Goal: Task Accomplishment & Management: Use online tool/utility

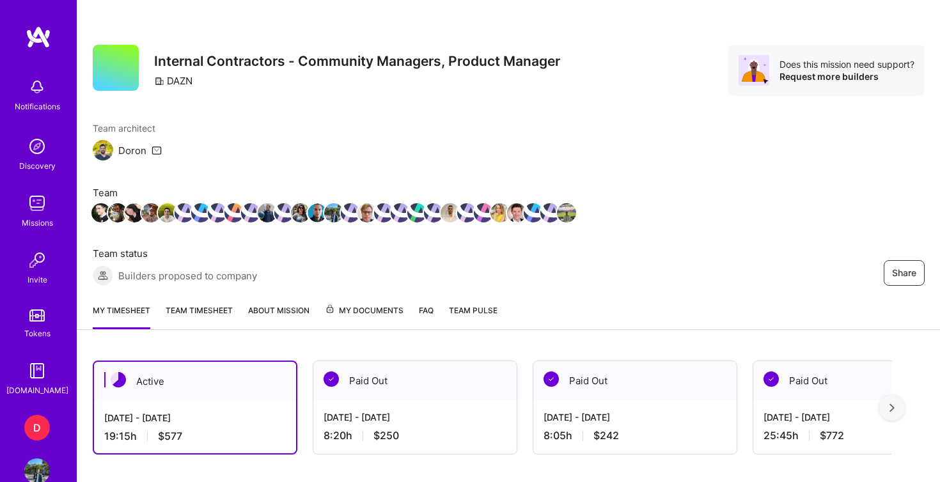
scroll to position [369, 0]
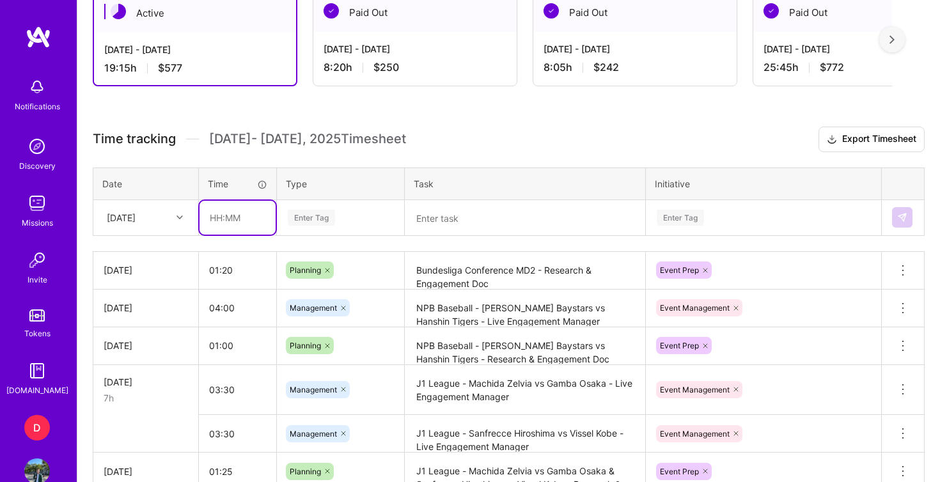
click at [231, 217] on input "text" at bounding box center [238, 218] width 76 height 34
type input "01:00"
click at [298, 218] on div "Enter Tag" at bounding box center [311, 218] width 47 height 20
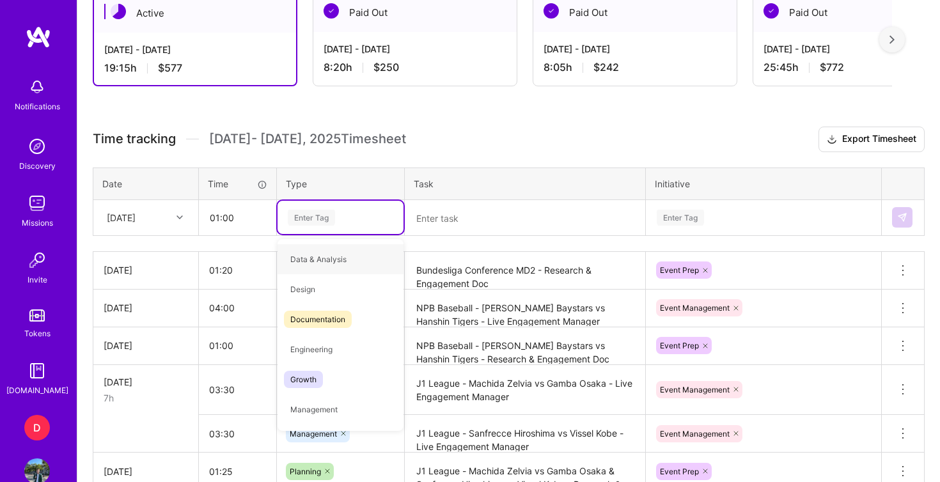
type input "o"
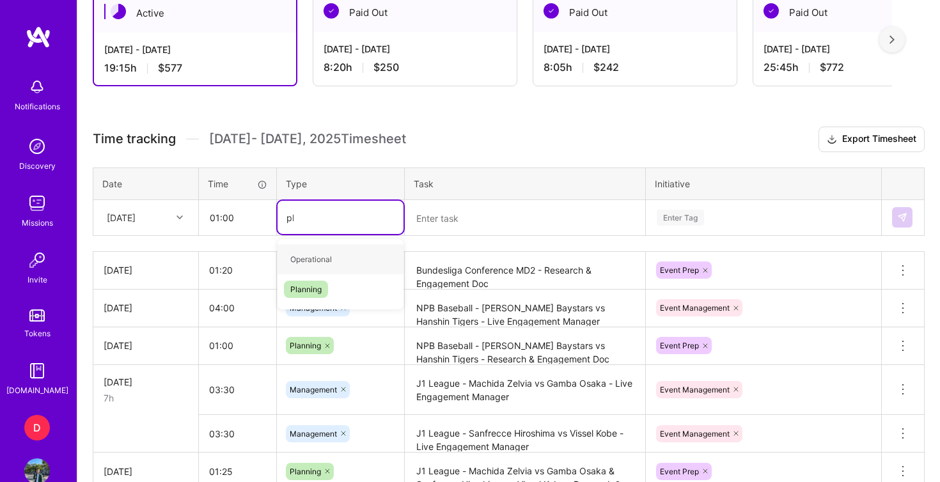
type input "pla"
click at [320, 260] on span "Planning" at bounding box center [306, 259] width 44 height 17
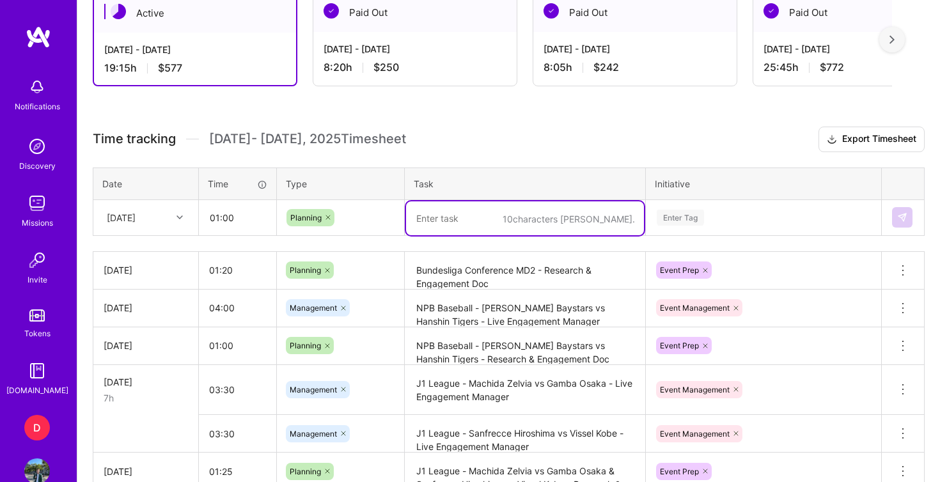
click at [454, 218] on textarea at bounding box center [525, 219] width 238 height 34
type textarea "Serie A - Pisa vs Roma - Research & Engagement Doc"
click at [715, 216] on div "Enter Tag" at bounding box center [764, 217] width 234 height 33
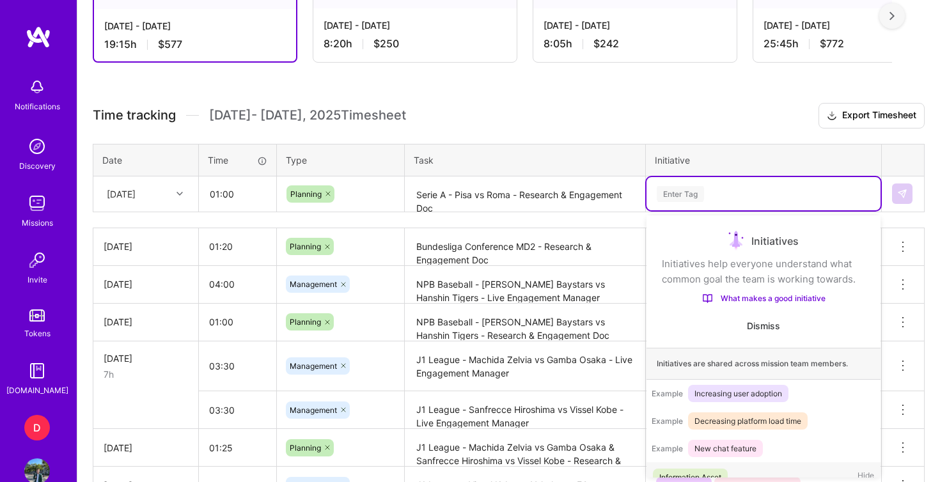
scroll to position [393, 0]
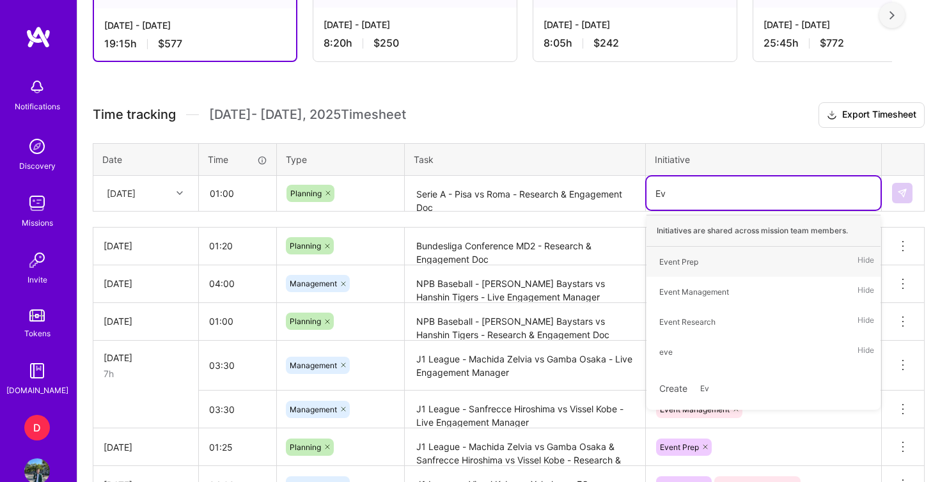
type input "Eve"
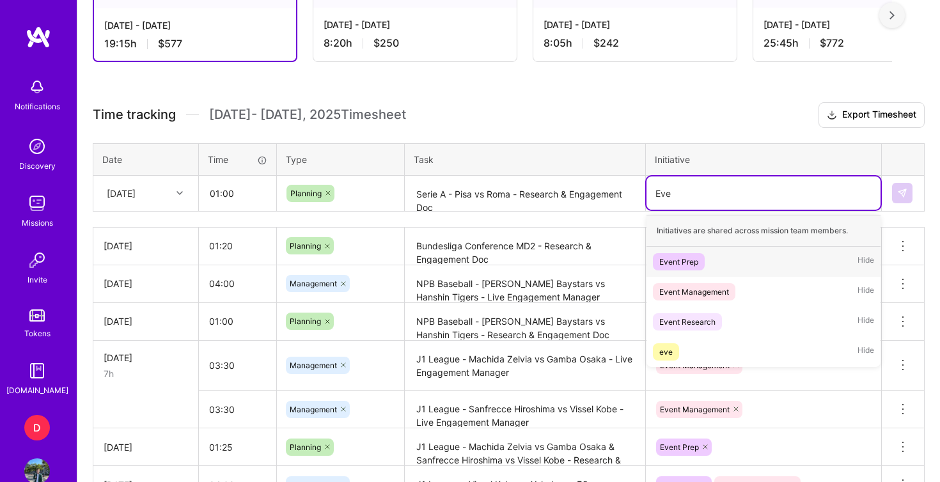
click at [719, 258] on div "Event Prep Hide" at bounding box center [764, 262] width 234 height 30
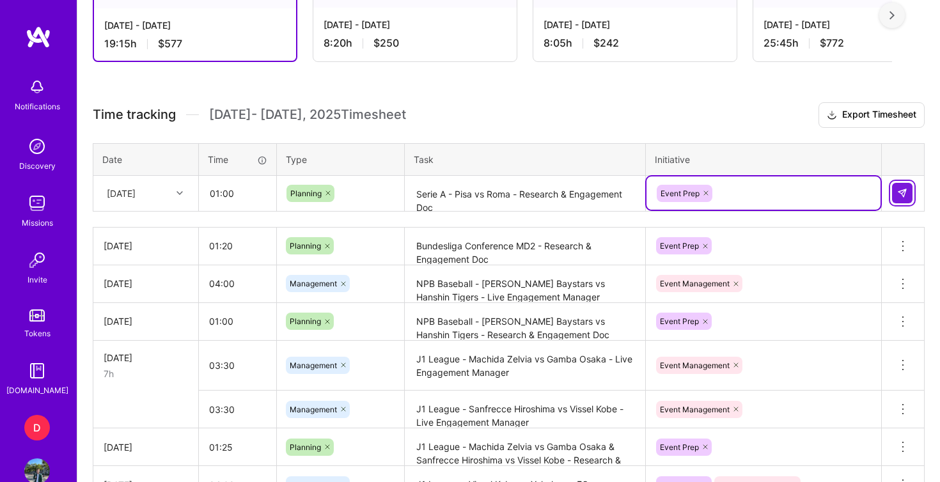
click at [908, 196] on button at bounding box center [902, 193] width 20 height 20
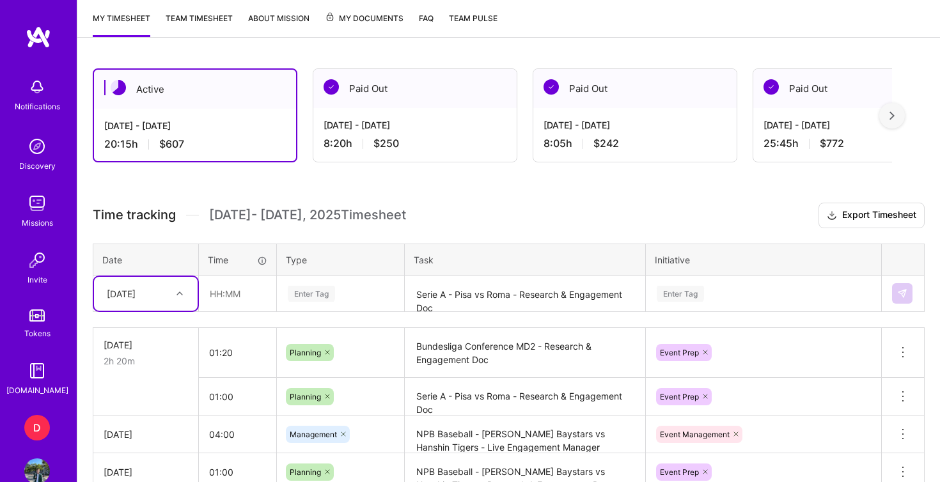
scroll to position [292, 0]
click at [188, 16] on link "Team timesheet" at bounding box center [199, 25] width 67 height 26
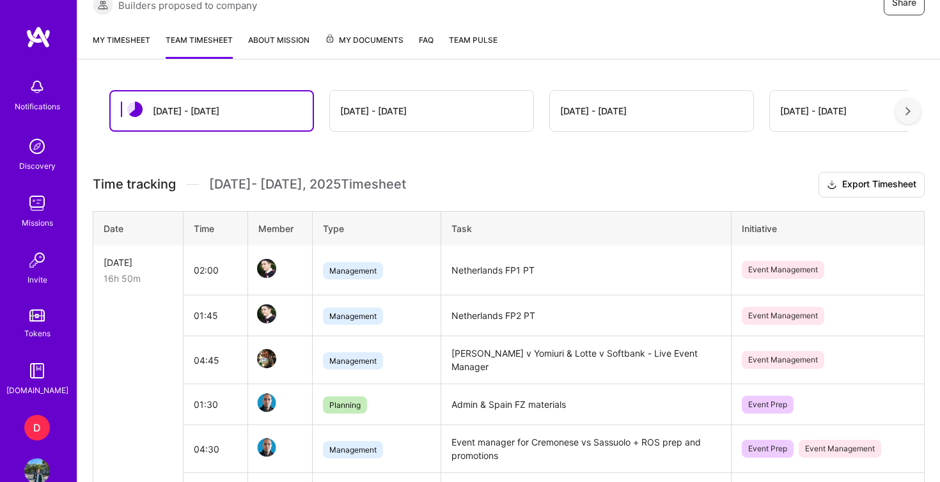
scroll to position [204, 0]
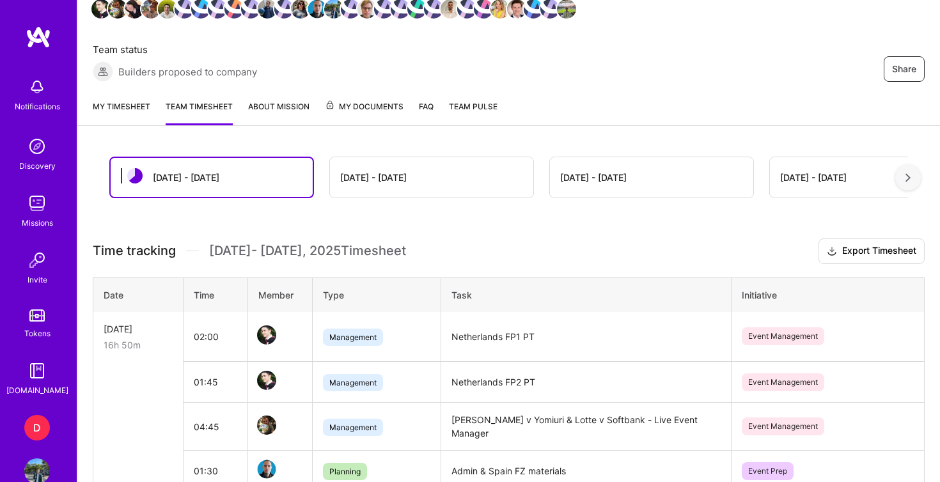
click at [134, 103] on link "My timesheet" at bounding box center [122, 113] width 58 height 26
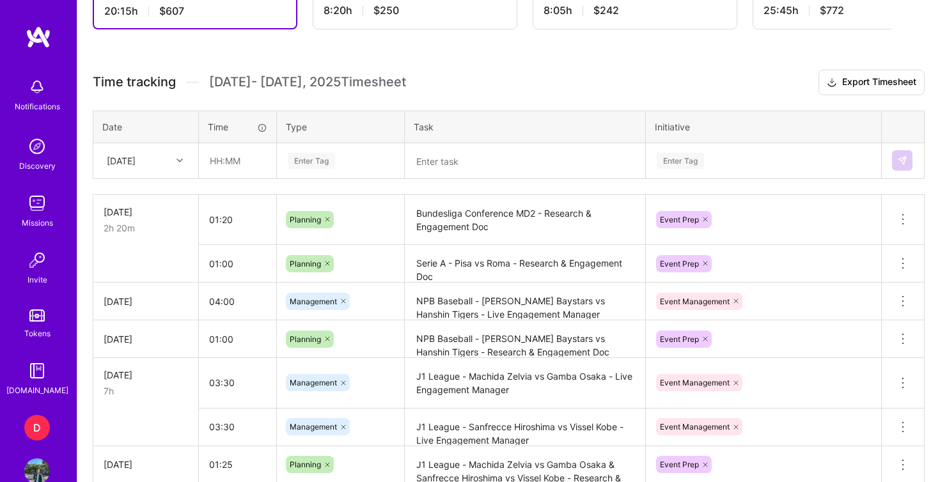
scroll to position [427, 0]
